Goal: Transaction & Acquisition: Purchase product/service

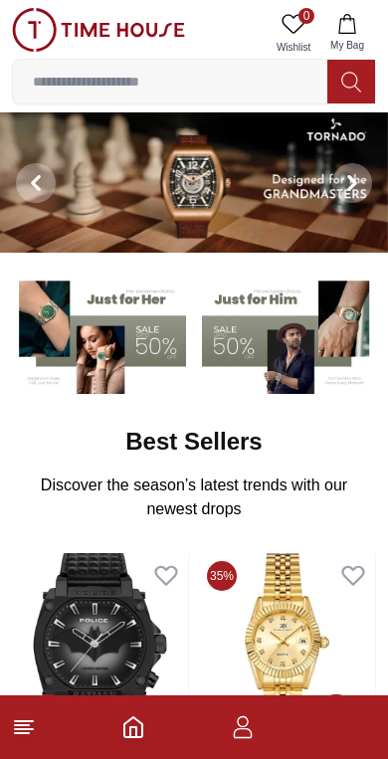
click at [142, 76] on input at bounding box center [170, 82] width 314 height 40
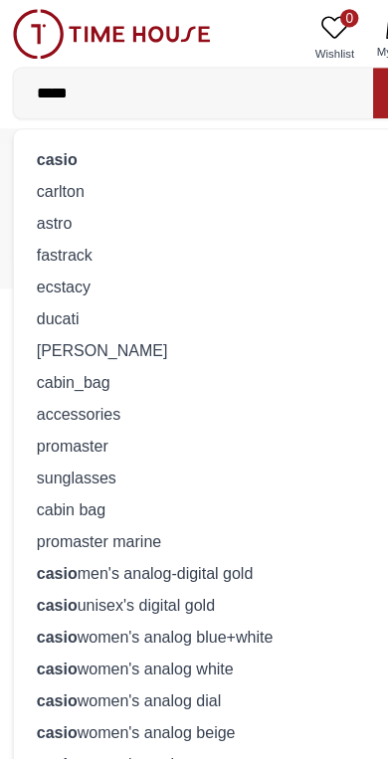
type input "*****"
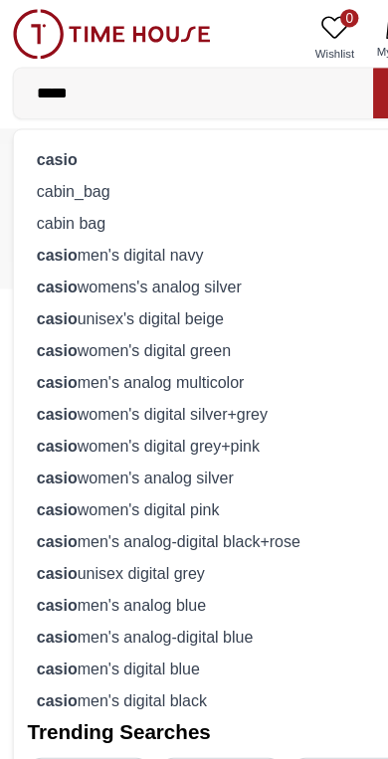
click at [31, 144] on div "casio" at bounding box center [194, 139] width 338 height 28
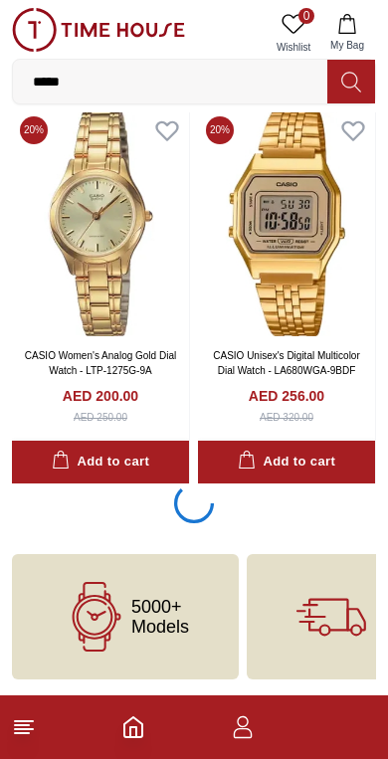
scroll to position [3535, 0]
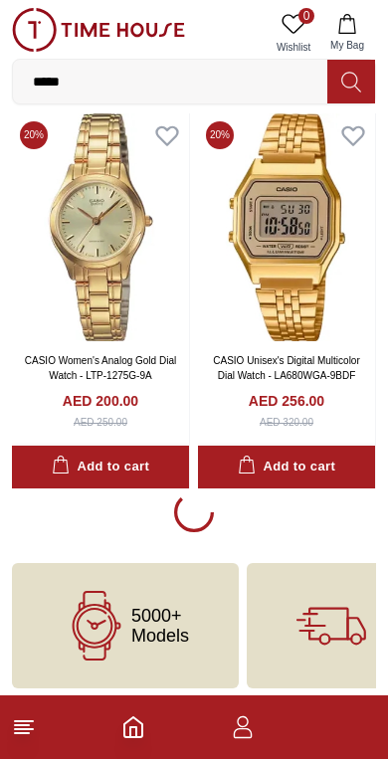
scroll to position [3531, 0]
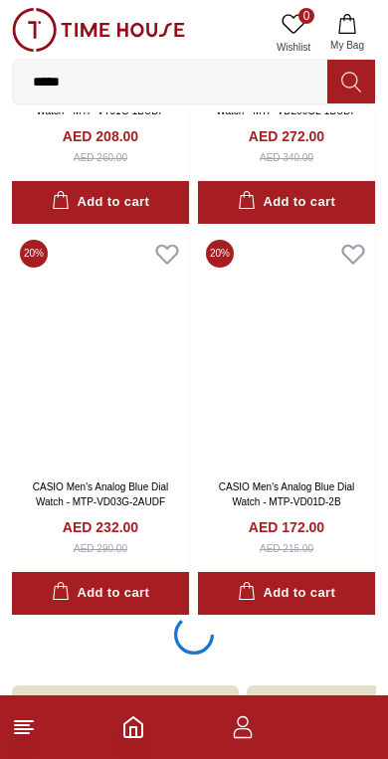
scroll to position [14989, 0]
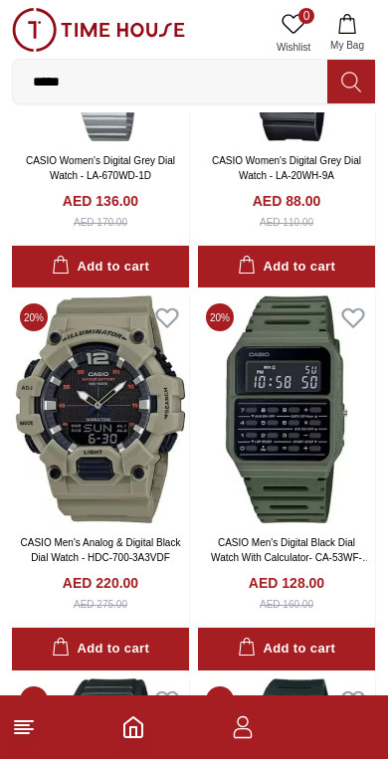
scroll to position [25552, 0]
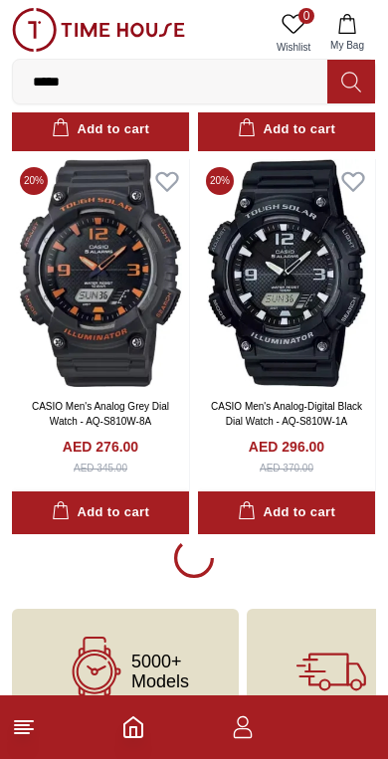
scroll to position [26446, 0]
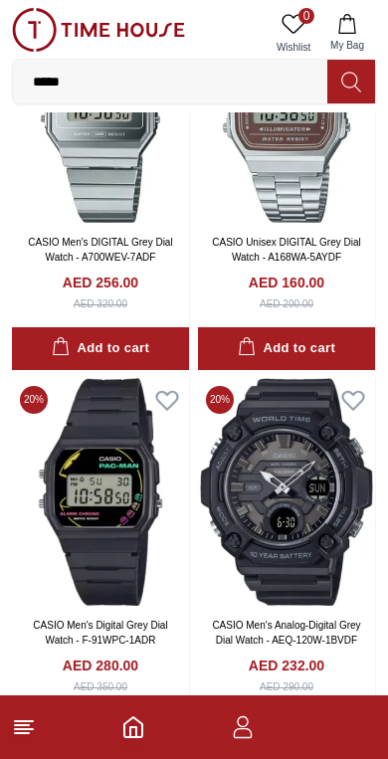
scroll to position [37711, 0]
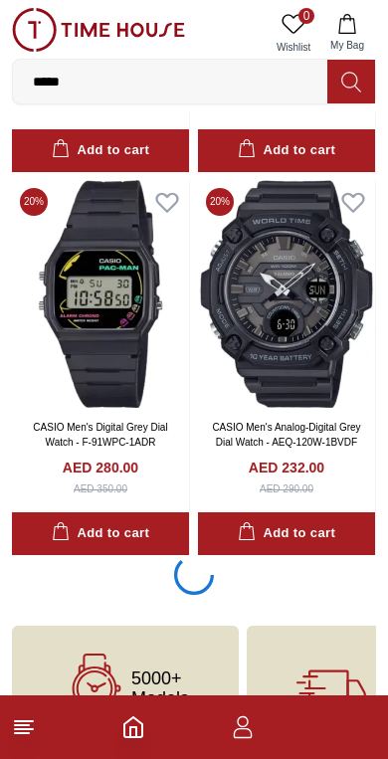
scroll to position [37904, 0]
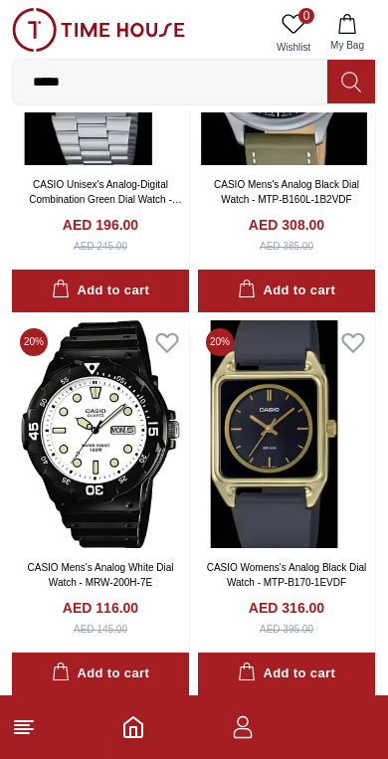
scroll to position [43508, 0]
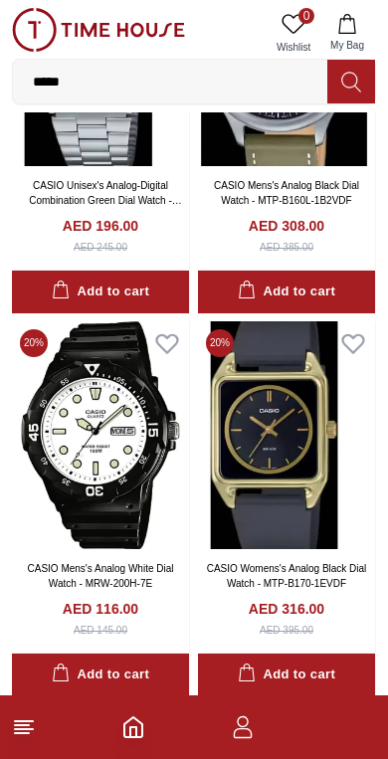
click at [124, 380] on img at bounding box center [100, 435] width 177 height 228
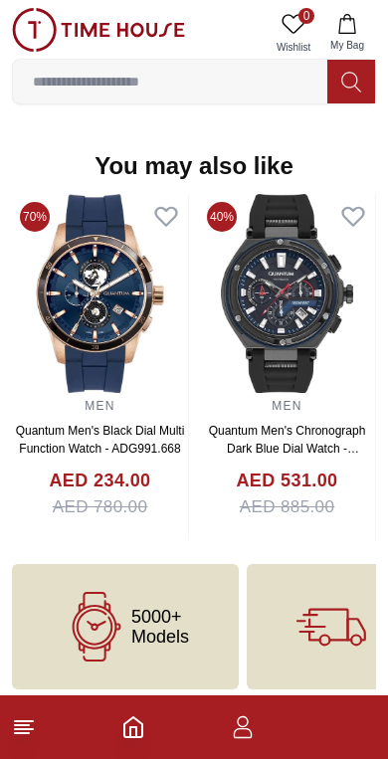
scroll to position [1920, 0]
